Goal: Information Seeking & Learning: Compare options

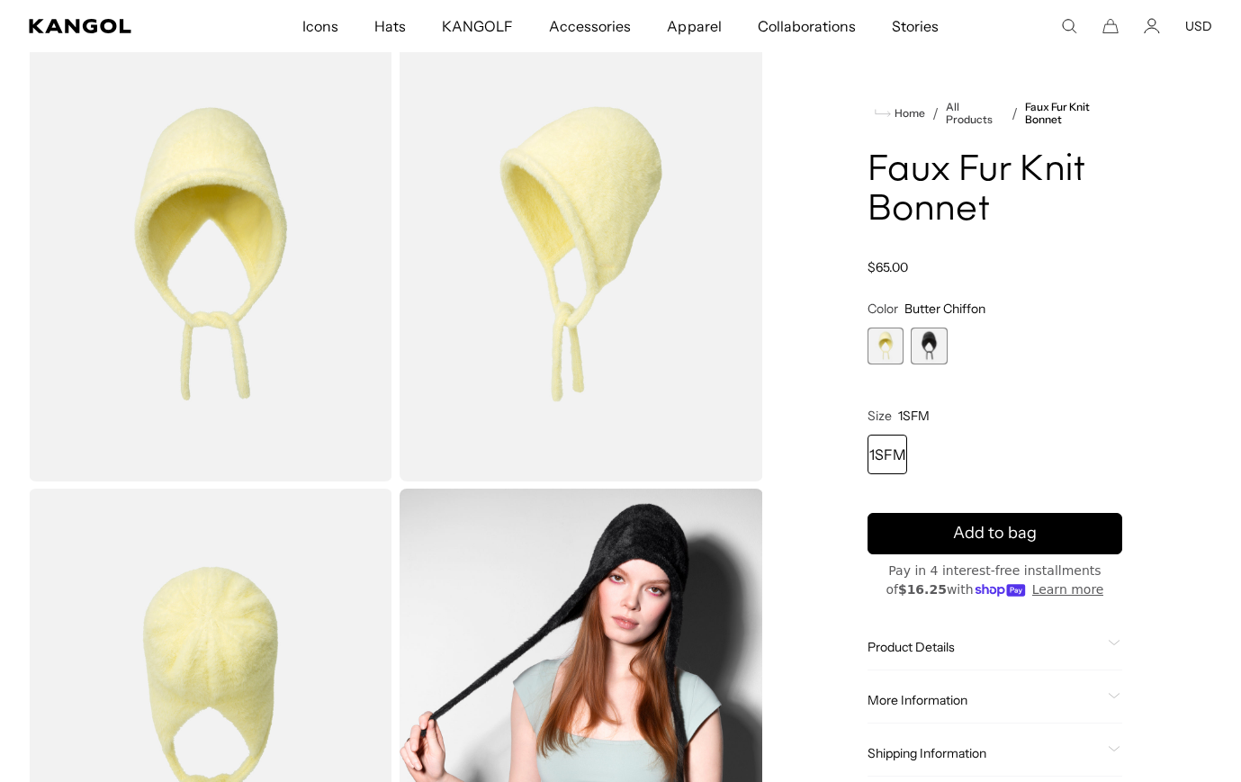
scroll to position [0, 371]
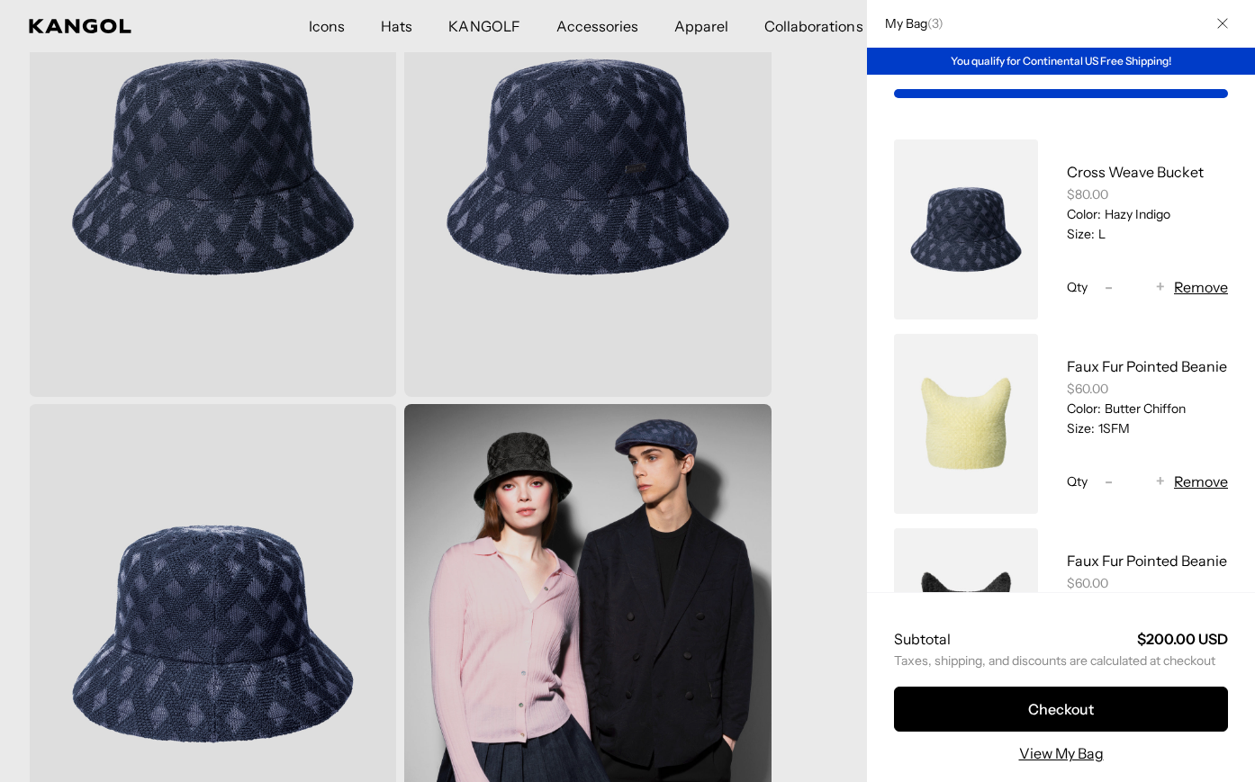
scroll to position [0, 371]
